Goal: Task Accomplishment & Management: Complete application form

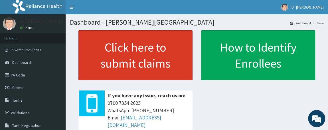
click at [144, 63] on link "Click here to submit claims" at bounding box center [135, 55] width 114 height 50
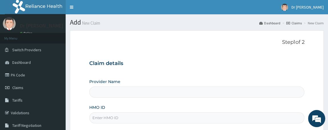
type input "[PERSON_NAME][GEOGRAPHIC_DATA]"
click at [161, 115] on input "HMO ID" at bounding box center [196, 117] width 215 height 11
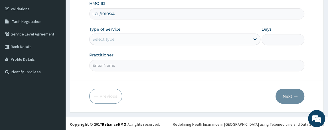
type input "LCL/10105/A"
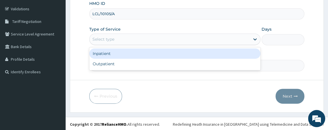
click at [223, 37] on div "Select type" at bounding box center [170, 39] width 161 height 9
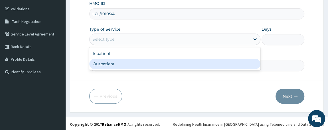
click at [218, 64] on div "Outpatient" at bounding box center [174, 63] width 171 height 10
type input "1"
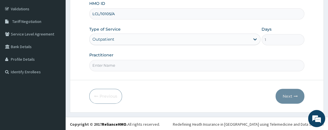
click at [212, 65] on input "Practitioner" at bounding box center [196, 65] width 215 height 11
type input "DR W..A.SMITH"
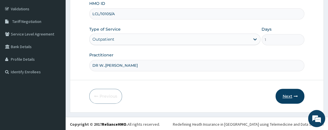
click at [288, 97] on button "Next" at bounding box center [290, 95] width 29 height 15
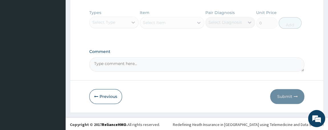
scroll to position [279, 0]
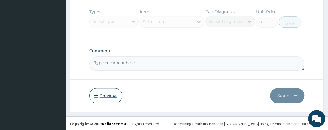
click at [106, 91] on button "Previous" at bounding box center [105, 95] width 33 height 15
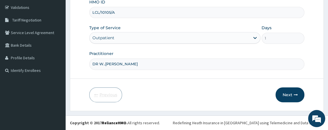
scroll to position [104, 0]
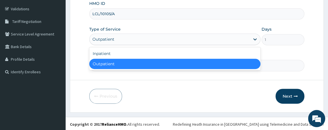
click at [156, 38] on div "Outpatient" at bounding box center [170, 39] width 161 height 9
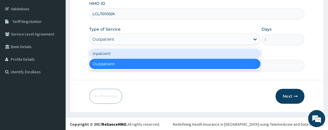
click at [154, 51] on div "Inpatient" at bounding box center [174, 53] width 171 height 10
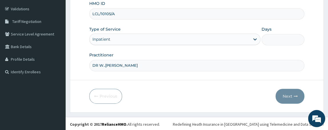
click at [289, 39] on input "Days" at bounding box center [283, 39] width 43 height 11
type input "5"
click at [288, 89] on button "Next" at bounding box center [290, 95] width 29 height 15
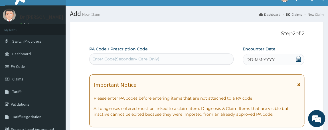
scroll to position [0, 0]
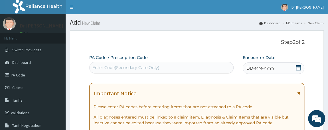
click at [171, 62] on div "Enter Code(Secondary Care Only)" at bounding box center [161, 67] width 144 height 11
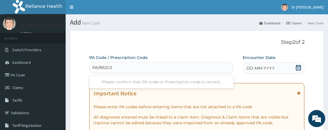
type input "PA/892C04"
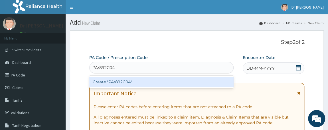
click at [144, 83] on div "Create "PA/892C04"" at bounding box center [161, 81] width 144 height 10
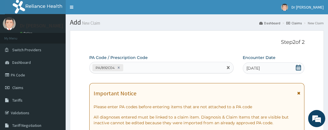
click at [131, 64] on div "PA/892C04" at bounding box center [157, 67] width 134 height 9
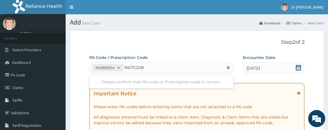
type input "PA/7CD18B"
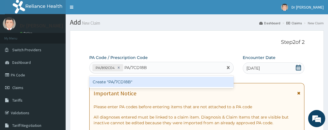
click at [130, 81] on div "Create "PA/7CD18B"" at bounding box center [161, 81] width 144 height 10
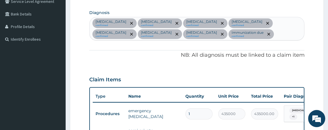
scroll to position [23, 0]
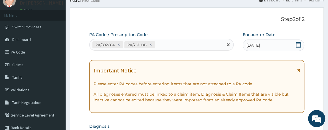
click at [193, 45] on div "PA/892C04 PA/7CD18B" at bounding box center [157, 44] width 134 height 9
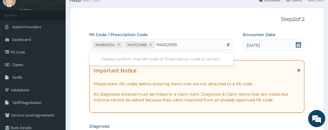
type input "PA/AD95B9"
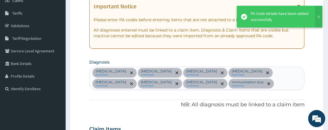
scroll to position [0, 0]
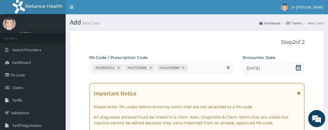
click at [203, 68] on div "PA/892C04 PA/7CD18B PA/AD95B9" at bounding box center [157, 67] width 134 height 9
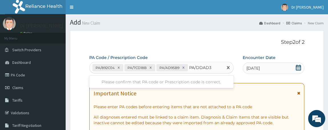
type input "PA/DDAD30"
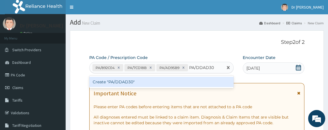
click at [178, 80] on div "Create "PA/DDAD30"" at bounding box center [161, 81] width 144 height 10
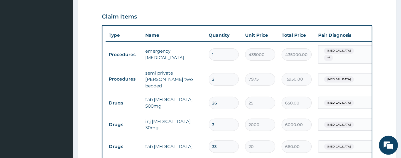
scroll to position [200, 0]
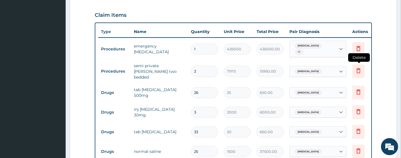
click at [328, 70] on icon at bounding box center [358, 71] width 13 height 14
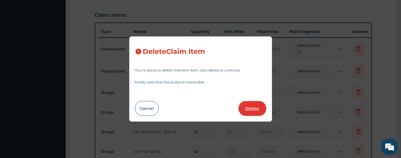
click at [255, 106] on button "Delete" at bounding box center [253, 108] width 28 height 15
type input "26"
type input "25"
type input "650.00"
type input "3"
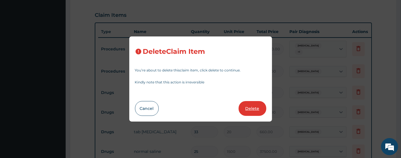
type input "2000"
type input "6000.00"
type input "33"
type input "20"
type input "660.00"
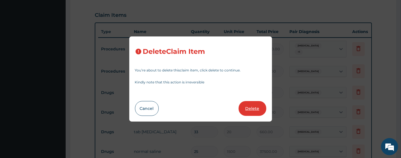
type input "25"
type input "1500"
type input "37500.00"
type input "5"
type input "7500.00"
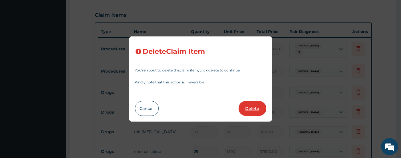
type input "8"
type input "2000"
type input "16000.00"
type input "33"
type input "35"
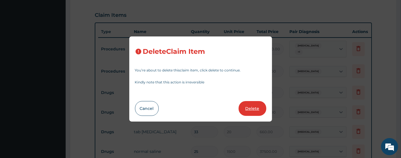
type input "1155.00"
type input "38"
type input "25"
type input "950.00"
type input "10"
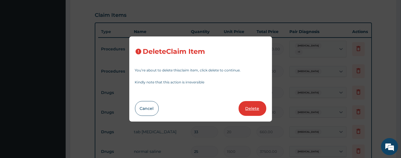
type input "1000"
type input "10000.00"
type input "2"
type input "2000.00"
type input "3"
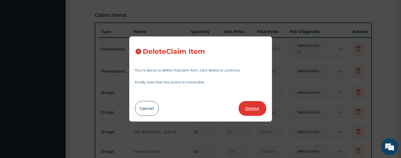
type input "3000.00"
type input "5"
type input "16000"
type input "80000.00"
type input "13"
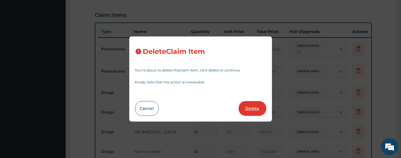
type input "450"
type input "5850.00"
type input "24"
type input "500"
type input "12000.00"
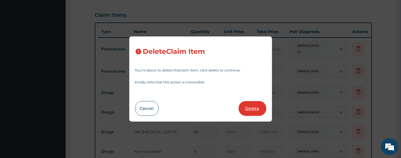
type input "30"
type input "20"
type input "600.00"
type input "9"
type input "1500"
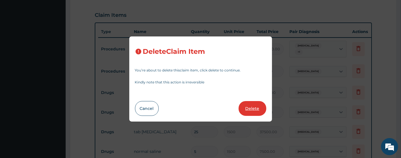
type input "13500.00"
type input "1"
type input "2100"
type input "2100.00"
type input "4200"
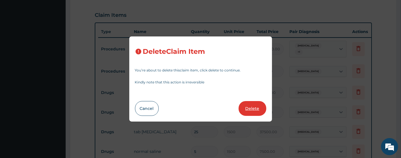
type input "4200.00"
type input "4000"
type input "4000.00"
type input "2000"
type input "2000.00"
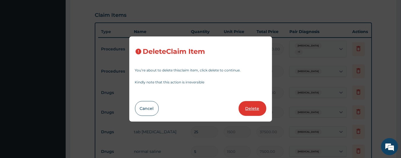
type input "4000"
type input "4000.00"
type input "3000"
type input "3000.00"
type input "8"
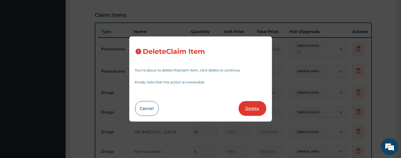
type input "2100"
type input "16800.00"
type input "1"
type input "7250"
type input "7250.00"
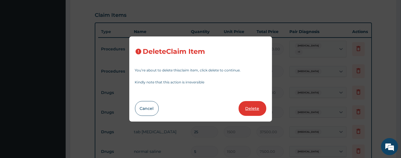
type input "4"
type input "21750"
type input "87000.00"
type input "1"
type input "5880"
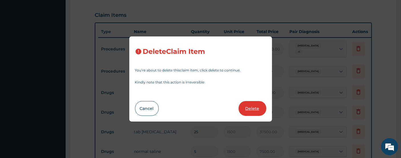
type input "5880.00"
type input "2800"
type input "2800.00"
type input "4200"
type input "4200.00"
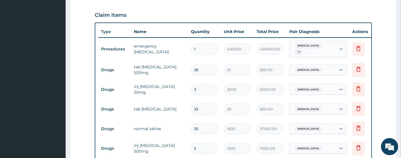
click at [204, 106] on input "33" at bounding box center [204, 109] width 27 height 11
type input "3"
type input "60.00"
type input "32"
type input "640.00"
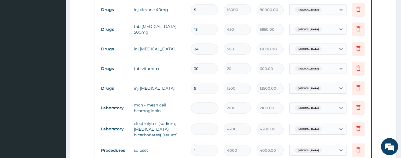
scroll to position [339, 0]
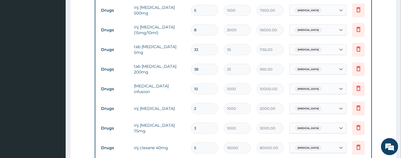
type input "32"
click at [203, 103] on input "2" at bounding box center [204, 108] width 27 height 11
type input "0.00"
type input "3"
type input "3000.00"
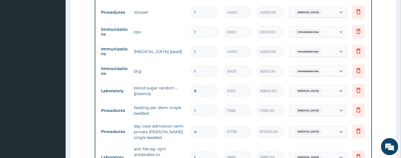
scroll to position [477, 0]
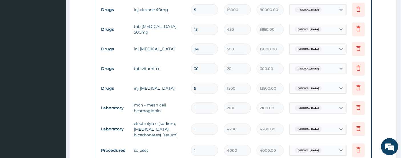
type input "3"
click at [205, 65] on input "30" at bounding box center [204, 68] width 27 height 11
type input "3"
type input "60.00"
type input "32"
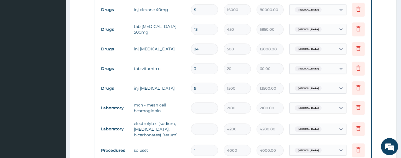
type input "640.00"
type input "32"
click at [199, 85] on input "9" at bounding box center [204, 88] width 27 height 11
click at [328, 105] on icon at bounding box center [358, 107] width 7 height 7
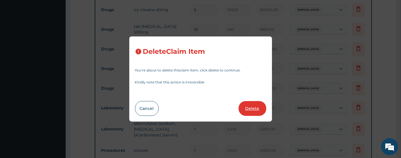
click at [257, 109] on button "Delete" at bounding box center [253, 108] width 28 height 15
type input "4200"
type input "4200.00"
type input "4000"
type input "4000.00"
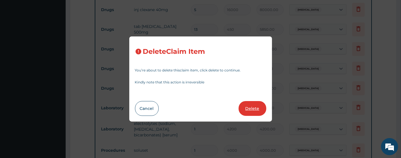
type input "2000"
type input "2000.00"
type input "4000"
type input "4000.00"
type input "3000"
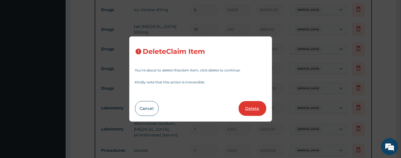
type input "3000.00"
type input "8"
type input "2100"
type input "16800.00"
type input "1"
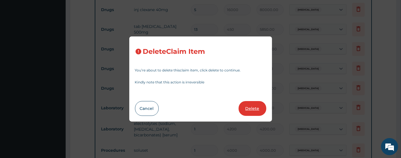
type input "7250"
type input "7250.00"
type input "4"
type input "21750"
type input "87000.00"
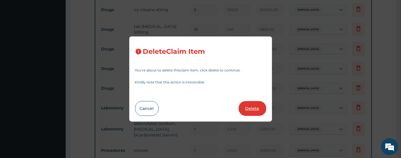
type input "1"
type input "5880"
type input "5880.00"
type input "2800"
type input "2800.00"
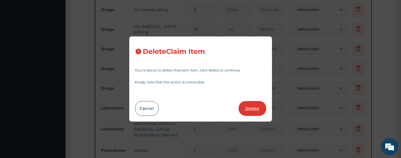
type input "4200"
type input "4200.00"
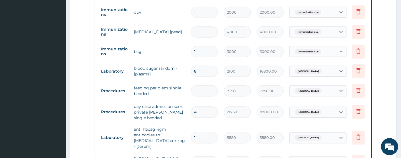
scroll to position [754, 0]
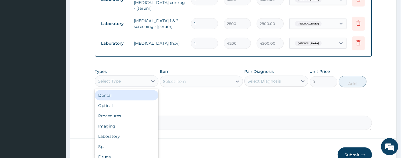
click at [142, 79] on div "Select Type" at bounding box center [121, 81] width 53 height 9
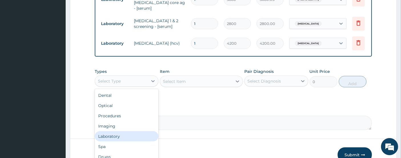
click at [122, 129] on div "Laboratory" at bounding box center [127, 137] width 64 height 10
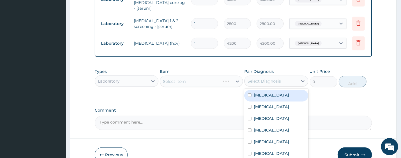
click at [261, 78] on div "Select Diagnosis" at bounding box center [263, 81] width 33 height 6
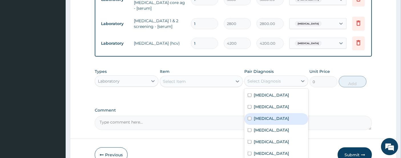
click at [249, 121] on input "checkbox" at bounding box center [250, 119] width 4 height 4
checkbox input "true"
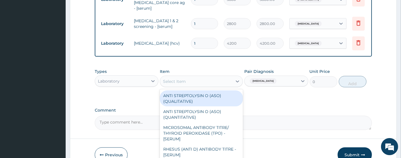
click at [201, 80] on div "Select Item" at bounding box center [196, 81] width 72 height 9
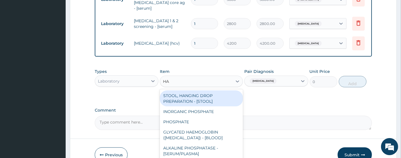
type input "HAE"
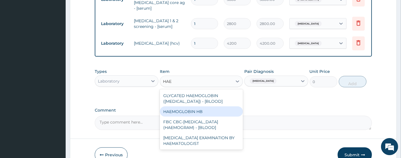
click at [191, 107] on div "HAEMOGLOBIN HB" at bounding box center [201, 112] width 83 height 10
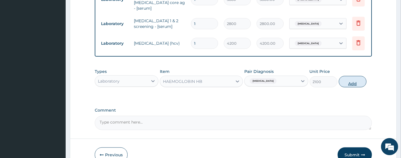
click at [328, 78] on button "Add" at bounding box center [353, 81] width 28 height 11
type input "0"
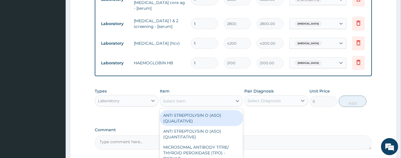
click at [188, 99] on div "Select Item" at bounding box center [196, 101] width 72 height 9
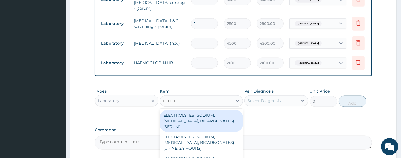
type input "ELECTR"
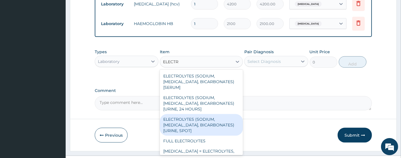
scroll to position [802, 0]
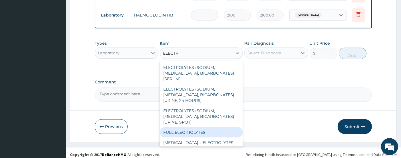
click at [205, 129] on div "FULL ELECTROLYTES" at bounding box center [201, 133] width 83 height 10
type input "5600"
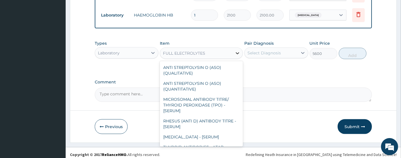
click at [237, 51] on icon at bounding box center [238, 54] width 6 height 6
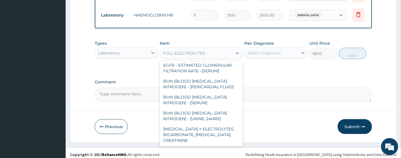
scroll to position [2178, 0]
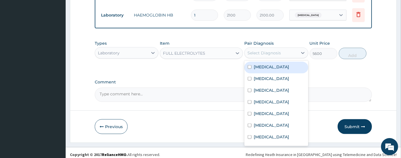
click at [286, 50] on div "Select Diagnosis" at bounding box center [271, 53] width 53 height 9
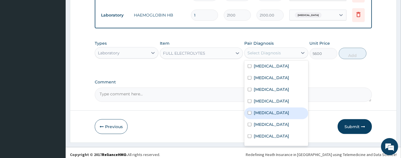
scroll to position [0, 0]
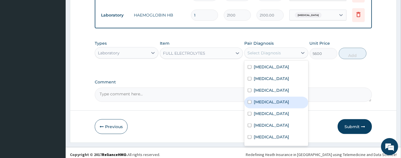
click at [249, 104] on input "checkbox" at bounding box center [250, 102] width 4 height 4
checkbox input "true"
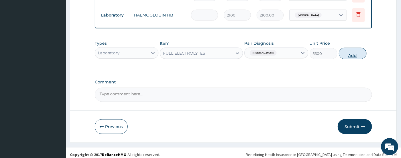
click at [328, 51] on button "Add" at bounding box center [353, 53] width 28 height 11
type input "0"
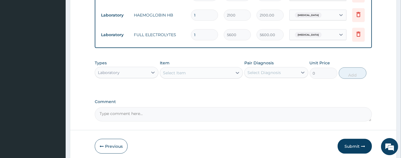
scroll to position [663, 0]
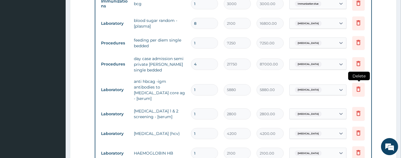
click at [328, 86] on icon at bounding box center [358, 89] width 7 height 7
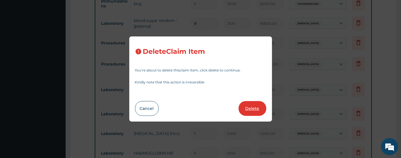
click at [252, 112] on button "Delete" at bounding box center [253, 108] width 28 height 15
type input "2800"
type input "2800.00"
type input "4200"
type input "4200.00"
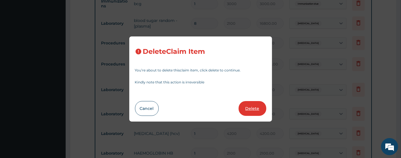
type input "2100"
type input "2100.00"
type input "5600"
type input "5600.00"
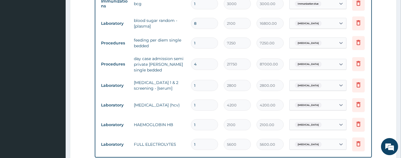
scroll to position [799, 0]
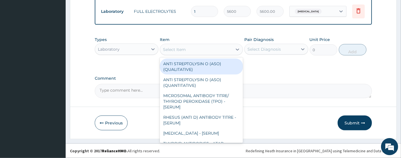
click at [196, 52] on div "Select Item" at bounding box center [196, 49] width 72 height 9
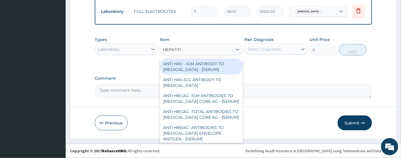
type input "HEPATITIS"
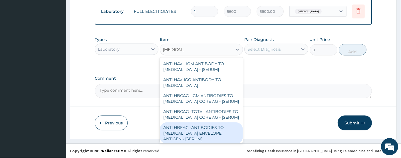
scroll to position [75, 0]
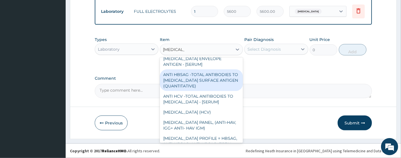
click at [204, 87] on div "ANTI HBSAG -TOTAL ANTIBODIES TO [MEDICAL_DATA] SURFACE ANTIGEN (QUANTITATIVE)" at bounding box center [201, 81] width 83 height 22
type input "5880"
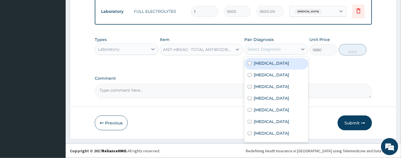
click at [263, 50] on div "Select Diagnosis" at bounding box center [263, 50] width 33 height 6
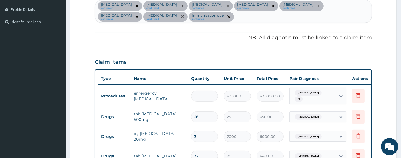
scroll to position [15, 0]
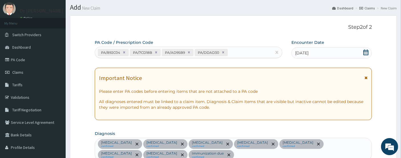
click at [227, 129] on div "Oligohydramnios confirmed Fetal growth restriction confirmed Postpartum hemorrh…" at bounding box center [233, 149] width 277 height 23
type input "EMERGENCY"
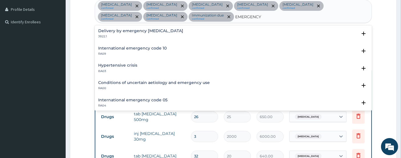
click at [127, 30] on h4 "Delivery by emergency [MEDICAL_DATA]" at bounding box center [140, 31] width 85 height 4
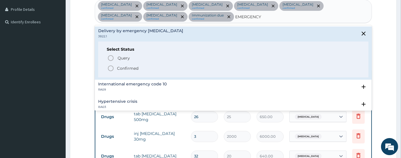
click at [111, 69] on icon "status option filled" at bounding box center [110, 68] width 7 height 7
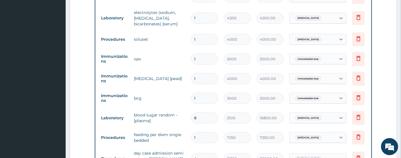
scroll to position [707, 0]
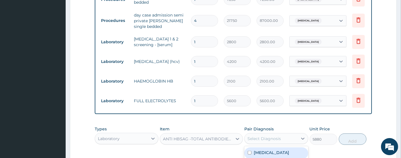
click at [289, 129] on div "Select Diagnosis" at bounding box center [271, 138] width 53 height 9
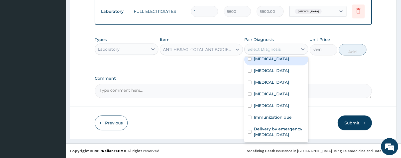
scroll to position [51, 0]
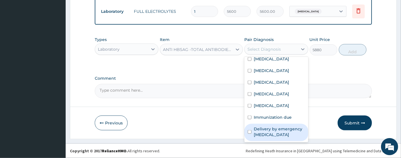
click at [282, 129] on label "Delivery by emergency [MEDICAL_DATA]" at bounding box center [279, 131] width 51 height 11
checkbox input "true"
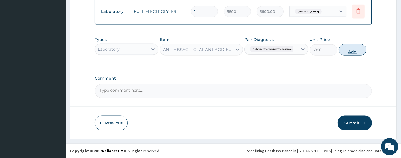
click at [328, 49] on button "Add" at bounding box center [353, 49] width 28 height 11
type input "0"
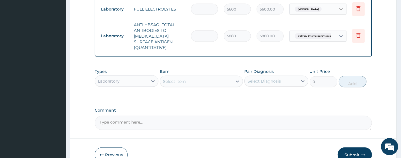
click at [328, 9] on icon at bounding box center [341, 9] width 6 height 6
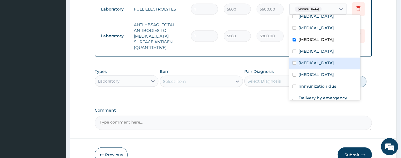
scroll to position [28, 0]
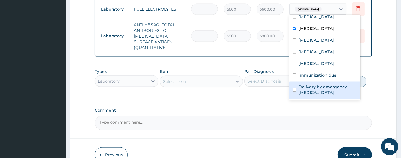
click at [322, 88] on label "Delivery by emergency [MEDICAL_DATA]" at bounding box center [327, 89] width 58 height 11
checkbox input "true"
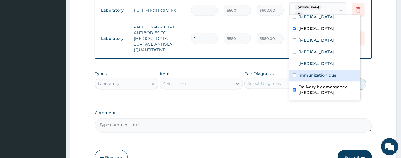
scroll to position [660, 0]
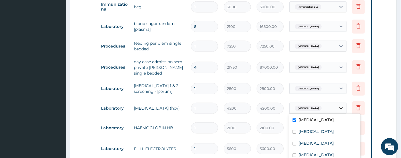
click at [328, 107] on icon at bounding box center [341, 109] width 6 height 6
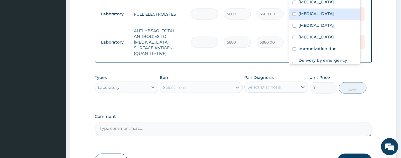
scroll to position [28, 0]
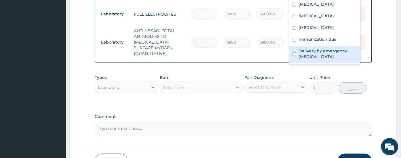
click at [328, 49] on label "Delivery by emergency [MEDICAL_DATA]" at bounding box center [327, 53] width 58 height 11
checkbox input "true"
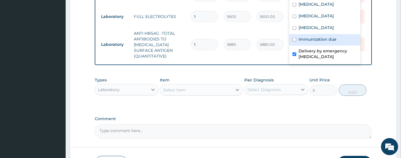
scroll to position [657, 0]
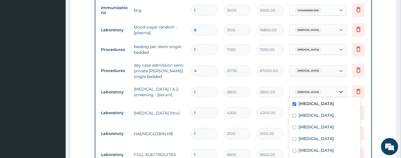
click at [328, 89] on icon at bounding box center [341, 92] width 6 height 6
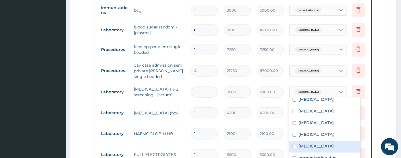
scroll to position [795, 0]
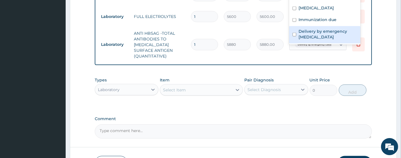
click at [328, 40] on div "Delivery by emergency [MEDICAL_DATA]" at bounding box center [324, 34] width 71 height 17
checkbox input "true"
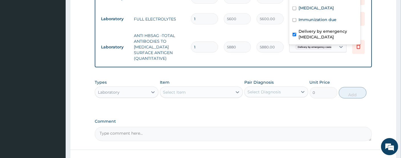
scroll to position [657, 0]
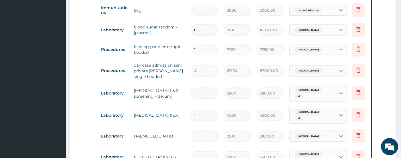
click at [203, 71] on input "4" at bounding box center [204, 70] width 27 height 11
type input "0.00"
type input "5"
type input "108750.00"
type input "5"
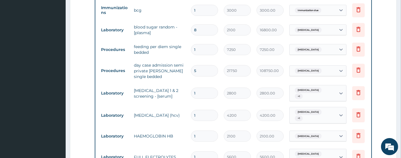
click at [200, 47] on input "1" at bounding box center [204, 49] width 27 height 11
type input "0.00"
type input "2"
type input "14500.00"
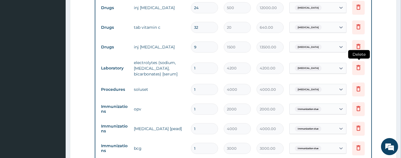
type input "2"
click at [328, 65] on icon at bounding box center [358, 67] width 7 height 7
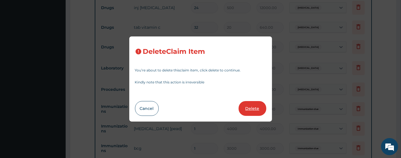
click at [253, 106] on button "Delete" at bounding box center [253, 108] width 28 height 15
type input "4000"
type input "4000.00"
type input "2000"
type input "2000.00"
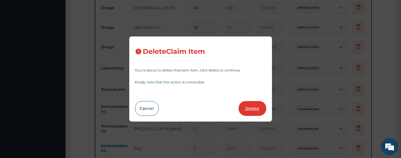
type input "4000"
type input "4000.00"
type input "3000"
type input "3000.00"
type input "8"
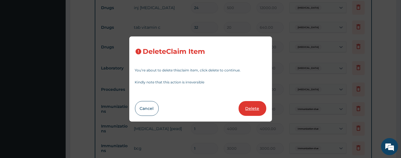
type input "2100"
type input "16800.00"
type input "2"
type input "7250"
type input "14500.00"
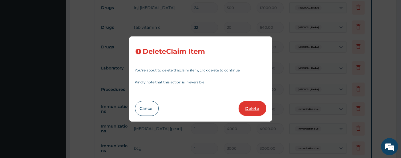
type input "5"
type input "21750"
type input "108750.00"
type input "1"
type input "2800"
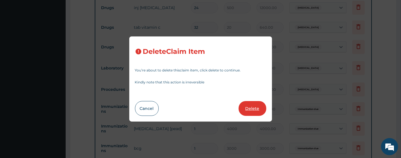
type input "2800.00"
type input "4200"
type input "4200.00"
type input "2100"
type input "2100.00"
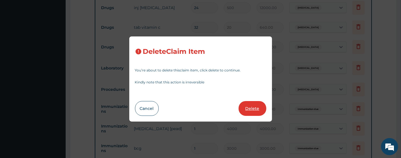
type input "5600"
type input "5600.00"
type input "5880"
type input "5880.00"
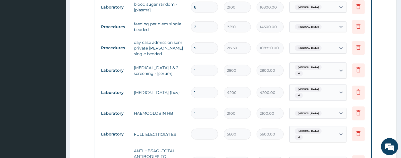
scroll to position [795, 0]
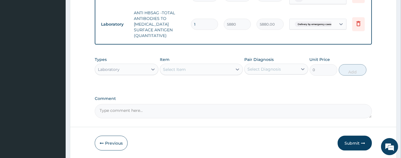
click at [123, 65] on div "Laboratory" at bounding box center [121, 69] width 53 height 9
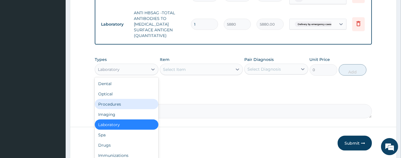
click at [105, 99] on div "Procedures" at bounding box center [127, 104] width 64 height 10
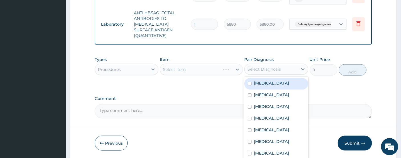
click at [266, 67] on div "Select Diagnosis" at bounding box center [263, 69] width 33 height 6
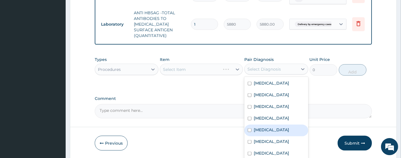
scroll to position [51, 0]
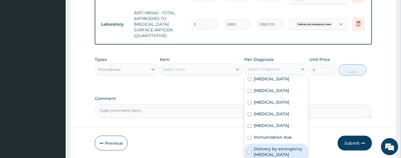
click at [251, 129] on div "Delivery by emergency [MEDICAL_DATA]" at bounding box center [276, 152] width 64 height 17
checkbox input "true"
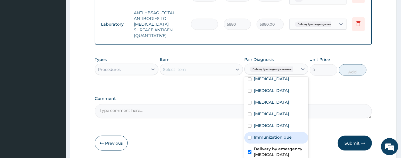
click at [208, 65] on div "Select Item" at bounding box center [196, 69] width 72 height 9
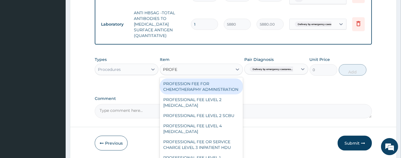
type input "PROFES"
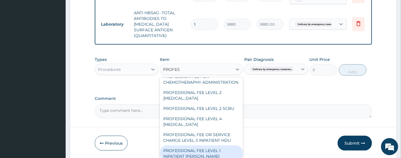
scroll to position [11, 0]
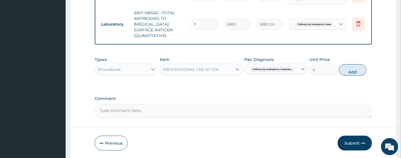
click at [204, 68] on div "PROFESSIONAL FEE AT 12%" at bounding box center [196, 69] width 72 height 9
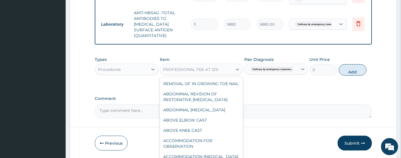
scroll to position [29159, 0]
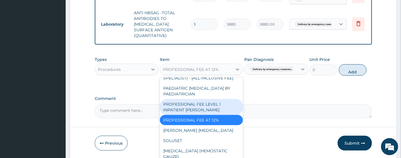
click at [211, 115] on div "PROFESSIONAL FEE LEVEL 1 INPATIENT [PERSON_NAME]" at bounding box center [201, 107] width 83 height 16
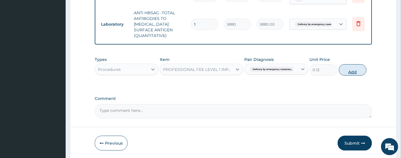
click at [328, 64] on button "Add" at bounding box center [353, 69] width 28 height 11
type input "0"
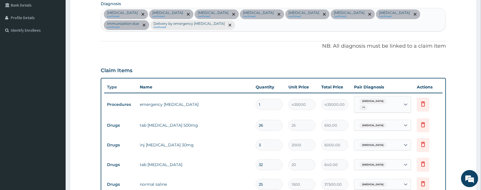
scroll to position [152, 0]
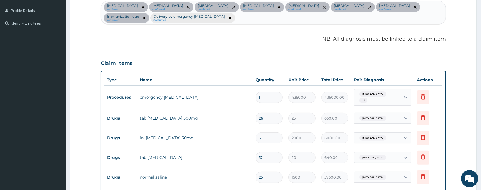
type input "0"
type input "0.00"
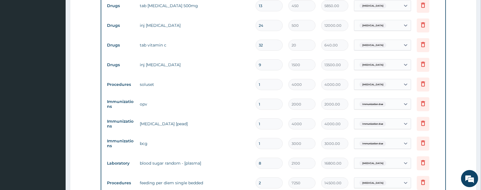
scroll to position [667, 0]
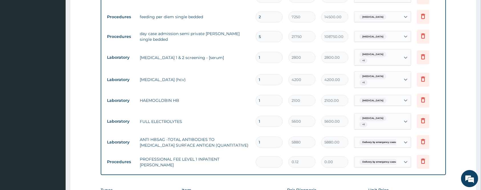
type input "8"
type input "0.96"
type input "80"
type input "9.60"
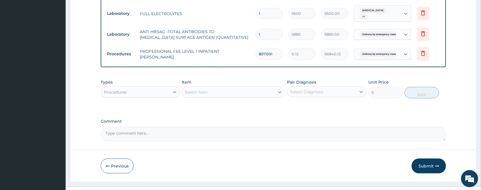
scroll to position [782, 0]
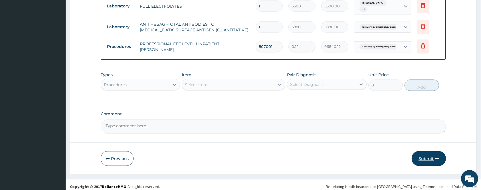
click at [328, 129] on button "Submit" at bounding box center [429, 158] width 34 height 15
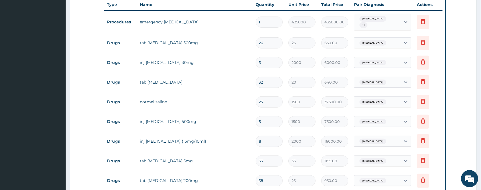
scroll to position [234, 0]
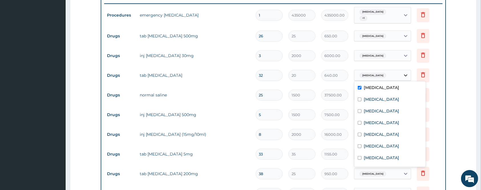
click at [328, 75] on icon at bounding box center [405, 76] width 3 height 2
click at [328, 129] on input "checkbox" at bounding box center [360, 146] width 4 height 4
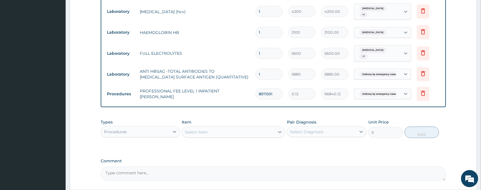
scroll to position [782, 0]
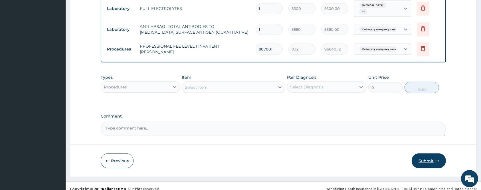
click at [328, 129] on button "Submit" at bounding box center [429, 161] width 34 height 15
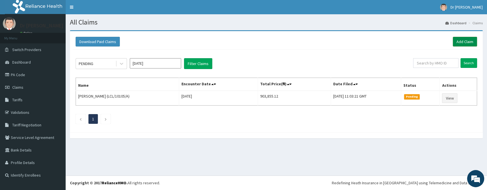
click at [465, 40] on link "Add Claim" at bounding box center [465, 42] width 24 height 10
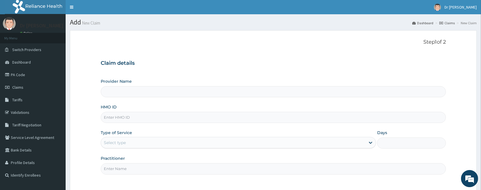
click at [179, 118] on input "HMO ID" at bounding box center [273, 117] width 345 height 11
type input "Smith Medical Centre"
type input "LCL/10105/A"
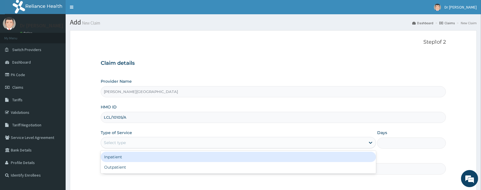
click at [187, 143] on div "Select type" at bounding box center [233, 142] width 264 height 9
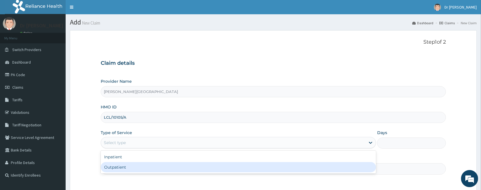
click at [187, 168] on div "Outpatient" at bounding box center [238, 167] width 275 height 10
type input "1"
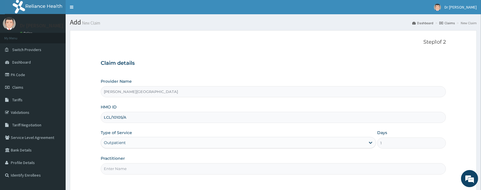
click at [187, 168] on input "Practitioner" at bounding box center [273, 168] width 345 height 11
type input "DR W..A.SMITH"
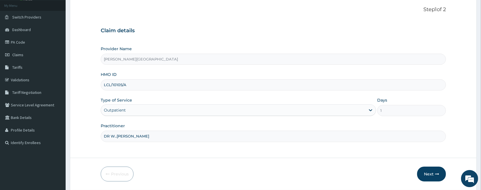
scroll to position [51, 0]
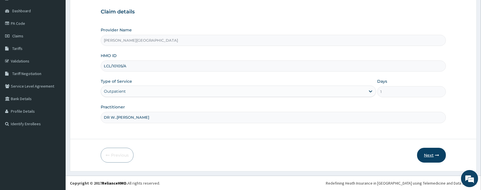
click at [433, 156] on button "Next" at bounding box center [431, 155] width 29 height 15
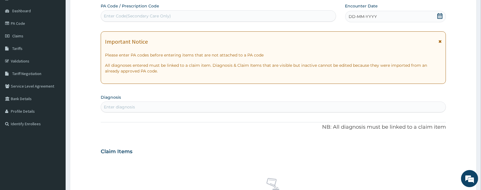
click at [288, 19] on div "Enter Code(Secondary Care Only)" at bounding box center [218, 15] width 235 height 9
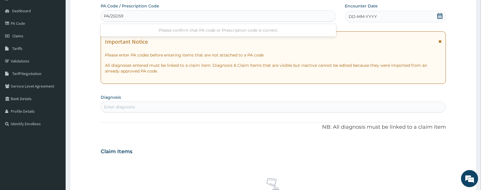
type input "PA/25D59E"
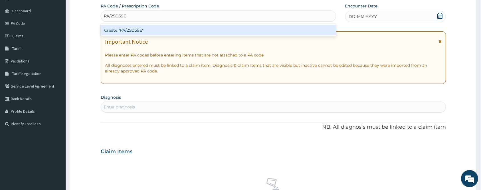
click at [265, 30] on div "Create "PA/25D59E"" at bounding box center [218, 30] width 235 height 10
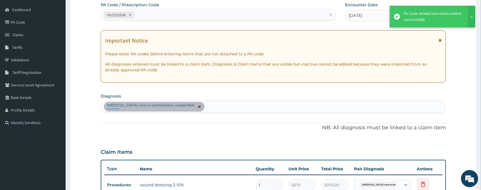
scroll to position [194, 0]
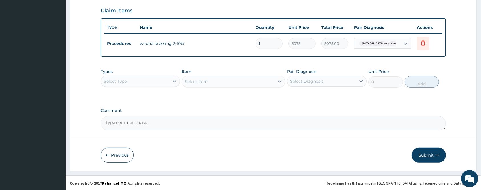
click at [431, 156] on button "Submit" at bounding box center [429, 155] width 34 height 15
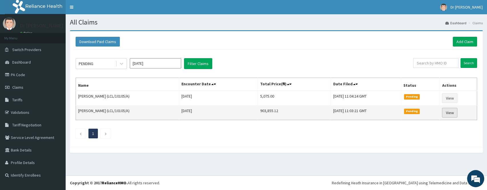
click at [457, 113] on link "View" at bounding box center [449, 113] width 15 height 10
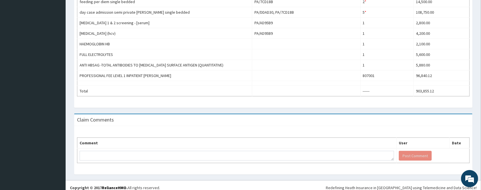
scroll to position [459, 0]
